Goal: Task Accomplishment & Management: Manage account settings

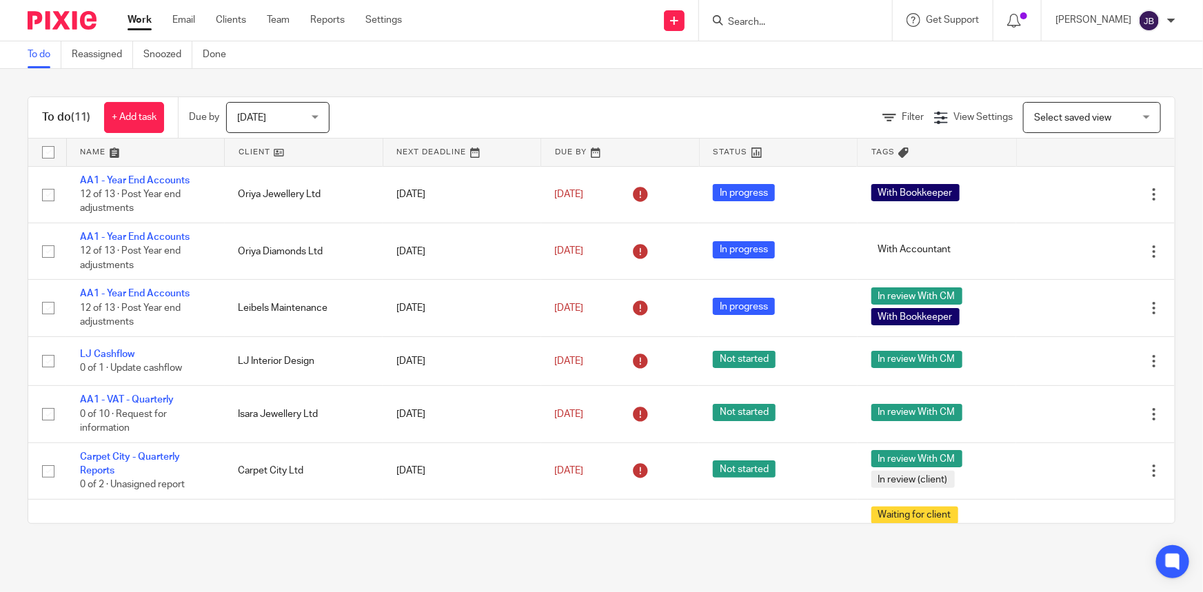
click at [775, 25] on input "Search" at bounding box center [789, 23] width 124 height 12
type input "tam"
click at [815, 48] on link at bounding box center [814, 53] width 180 height 21
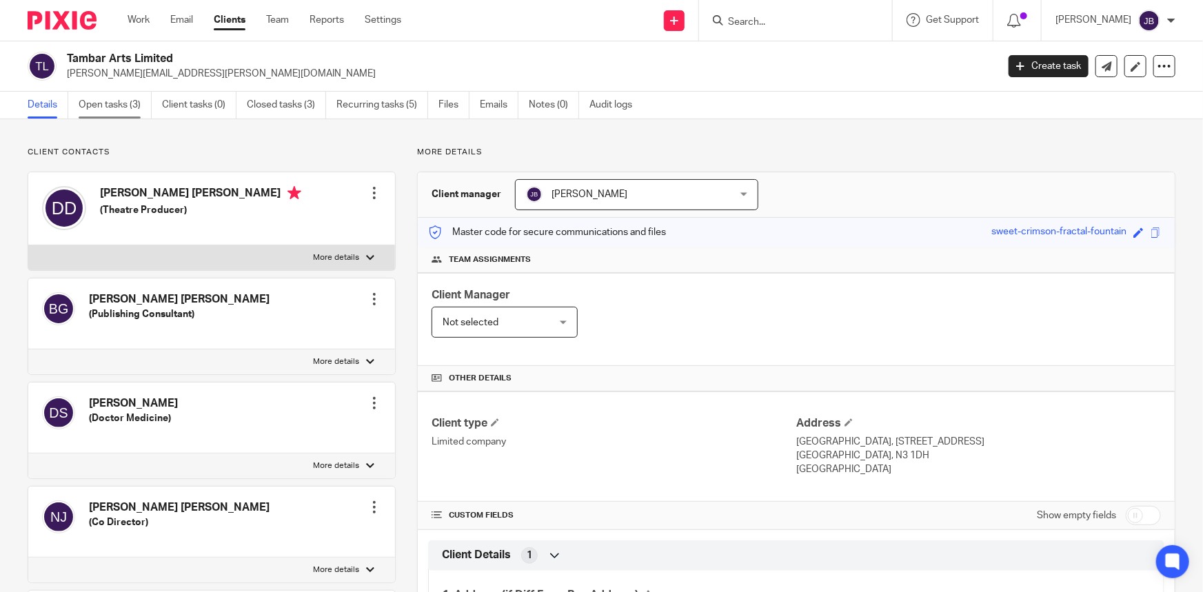
click at [122, 110] on link "Open tasks (3)" at bounding box center [115, 105] width 73 height 27
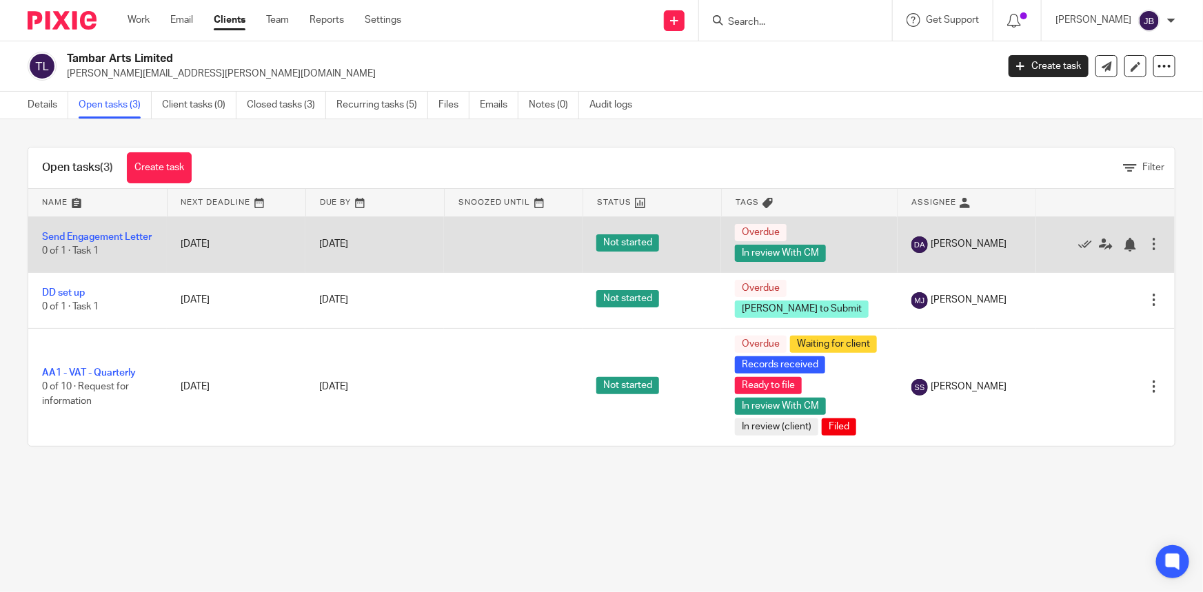
drag, startPoint x: 1062, startPoint y: 240, endPoint x: 1055, endPoint y: 232, distance: 9.8
click at [1055, 232] on div "Edit task Delete" at bounding box center [1105, 244] width 111 height 34
click at [1069, 258] on div "Edit task Delete" at bounding box center [1105, 244] width 111 height 34
click at [1078, 245] on icon at bounding box center [1085, 245] width 14 height 14
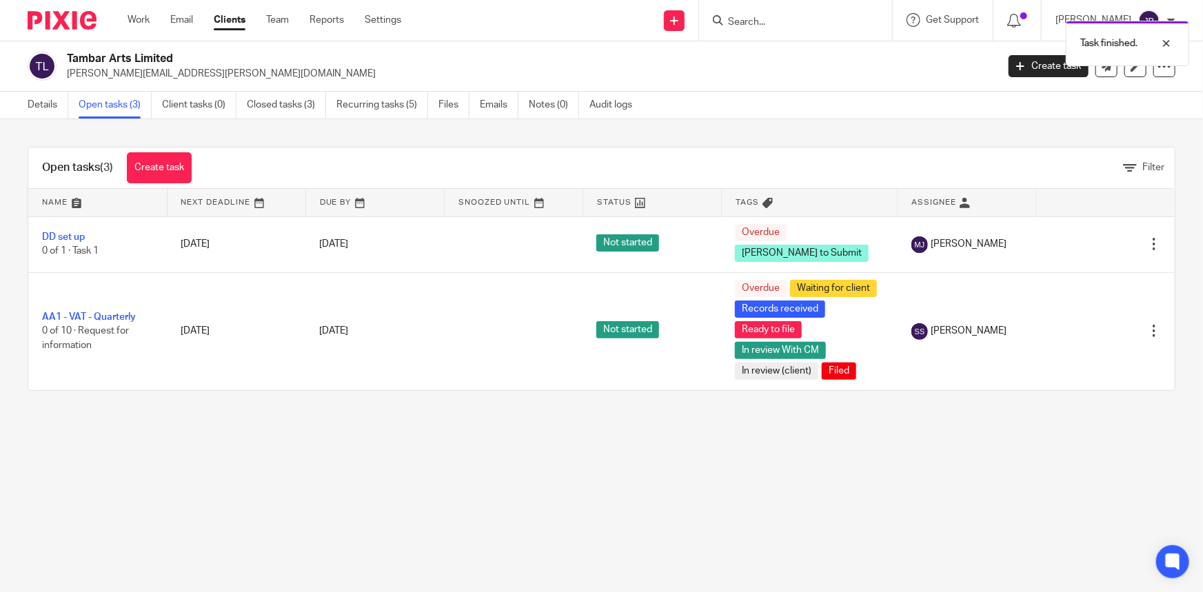
click at [1078, 245] on icon at bounding box center [1085, 245] width 14 height 14
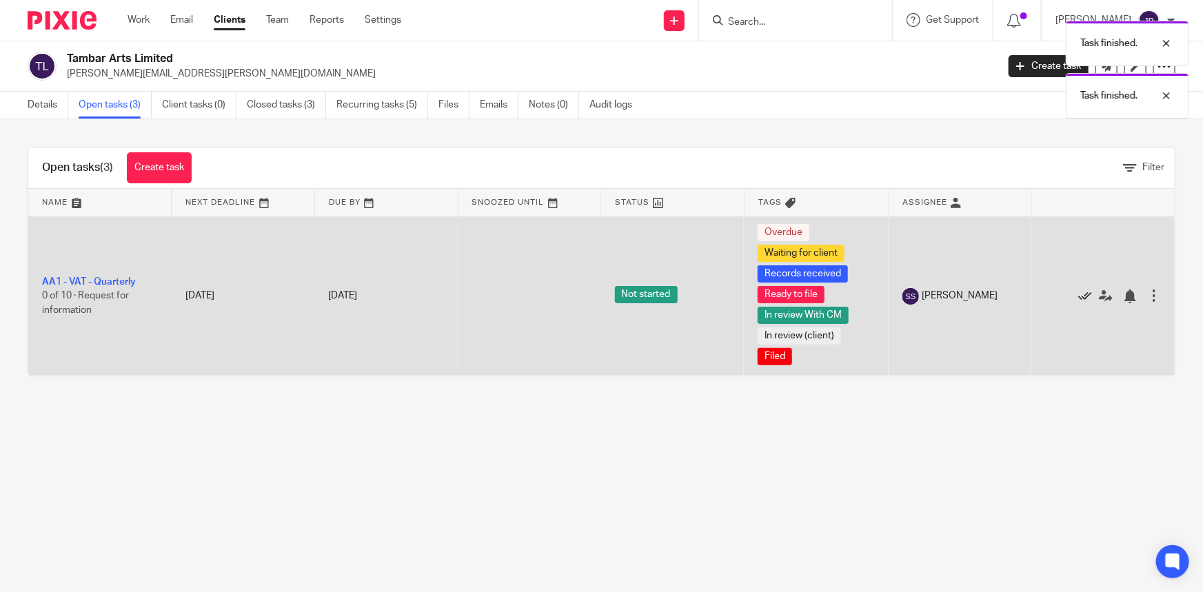
click at [1078, 298] on icon at bounding box center [1085, 297] width 14 height 14
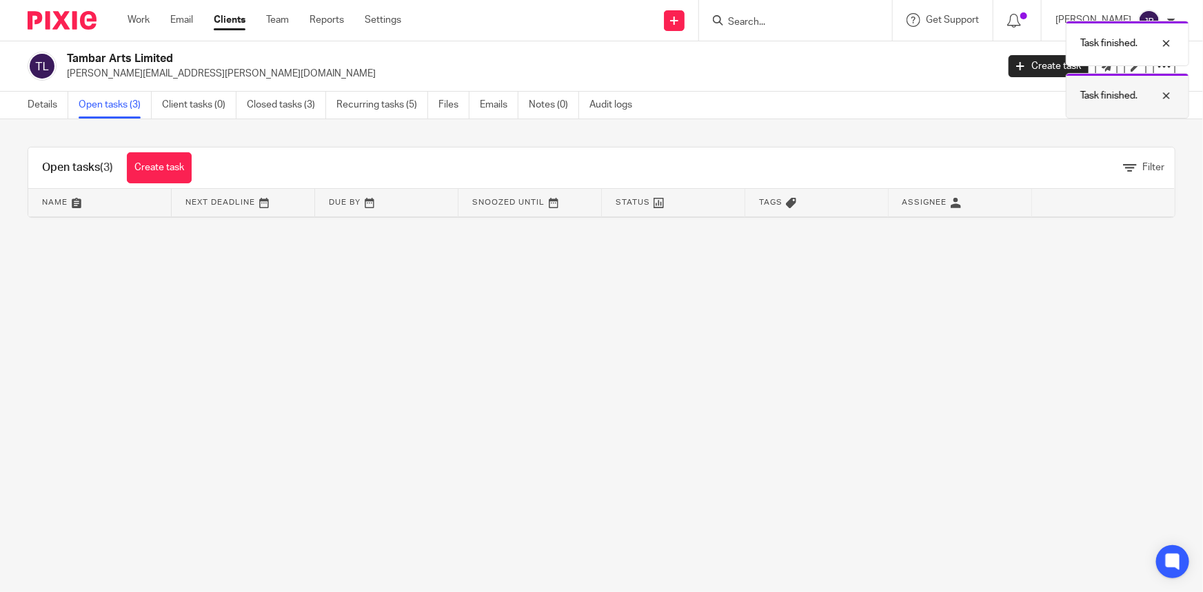
click at [1174, 94] on div at bounding box center [1155, 96] width 37 height 17
drag, startPoint x: 1168, startPoint y: 42, endPoint x: 1168, endPoint y: 52, distance: 9.7
click at [1168, 43] on div at bounding box center [1155, 43] width 37 height 17
click at [1160, 68] on icon at bounding box center [1164, 66] width 14 height 14
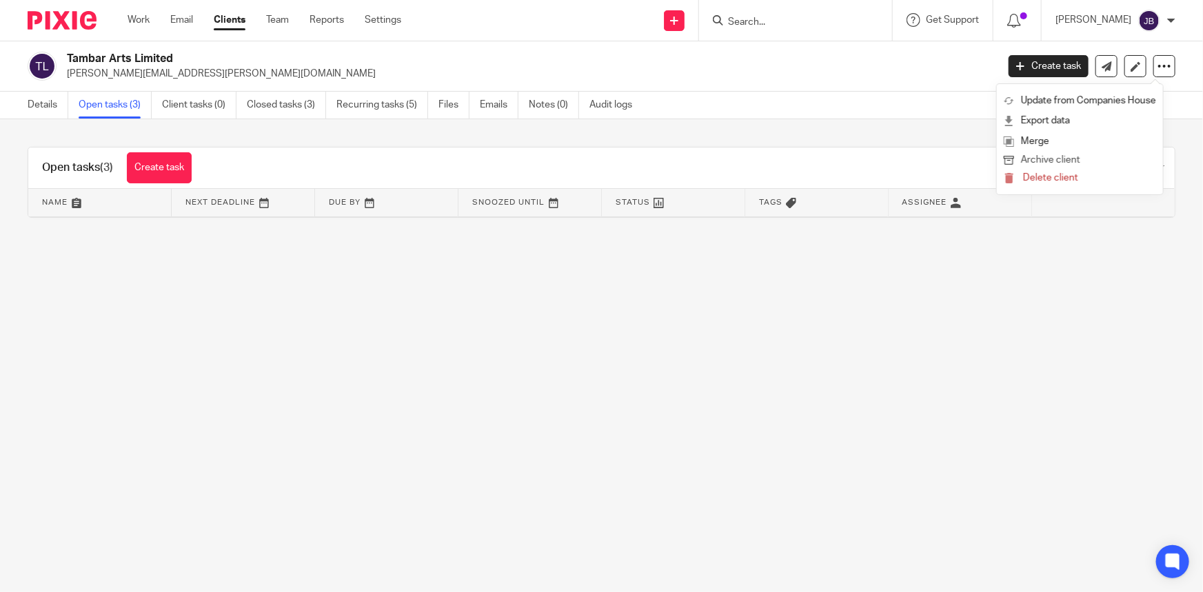
click at [1075, 162] on button "Archive client" at bounding box center [1080, 161] width 152 height 18
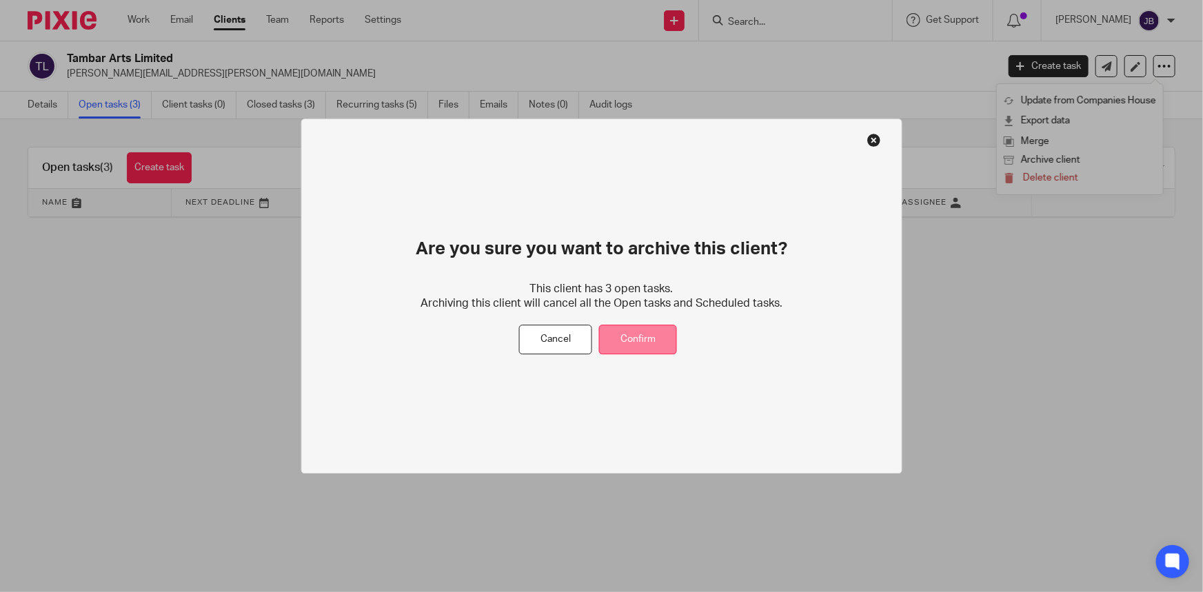
click at [674, 325] on div "Are you sure you want to archive this client? This client has 3 open tasks. Arc…" at bounding box center [602, 296] width 602 height 355
click at [665, 332] on button "Confirm" at bounding box center [638, 340] width 78 height 30
